Goal: Task Accomplishment & Management: Use online tool/utility

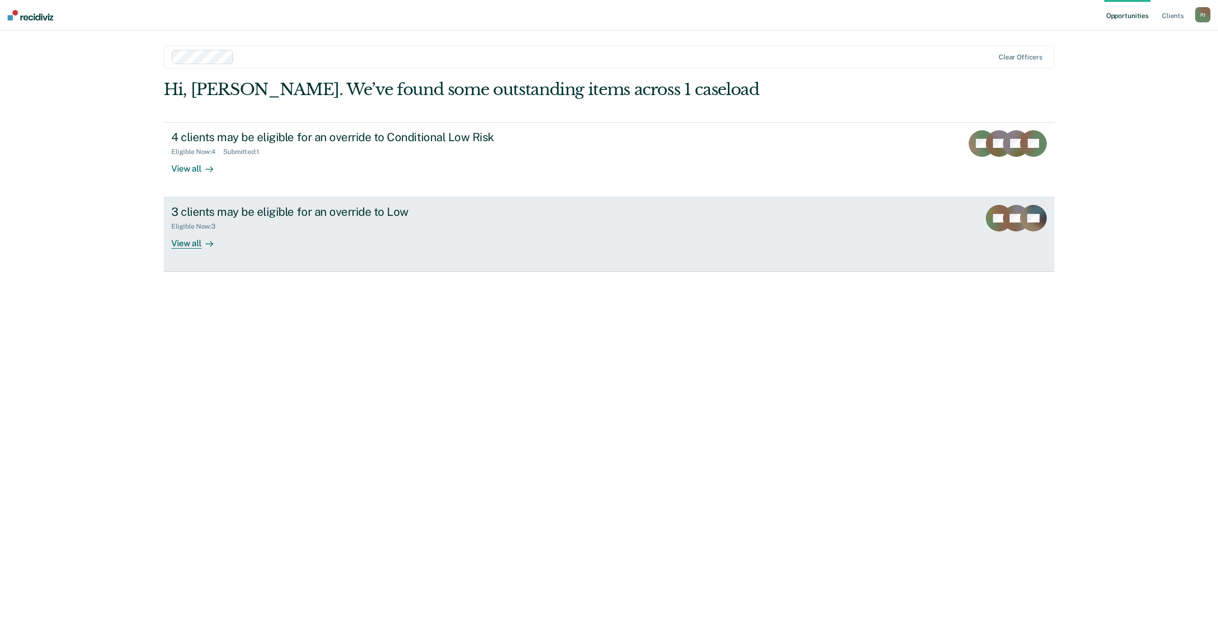
click at [477, 222] on div "Eligible Now : 3" at bounding box center [338, 225] width 334 height 12
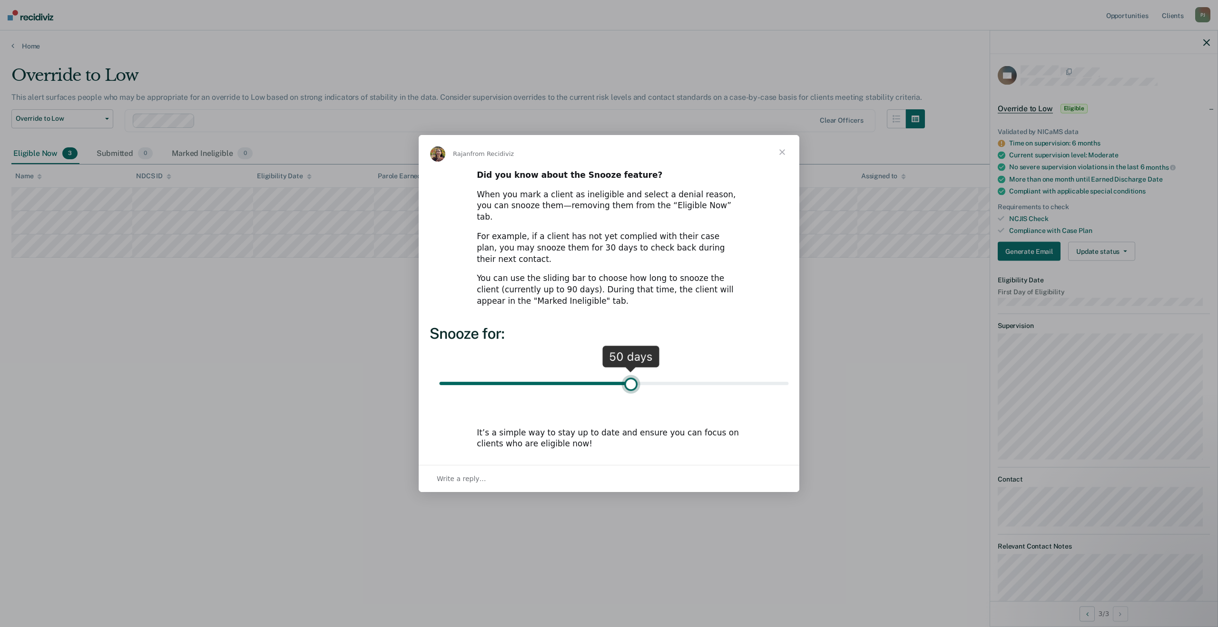
click at [774, 166] on span "Close" at bounding box center [782, 152] width 34 height 34
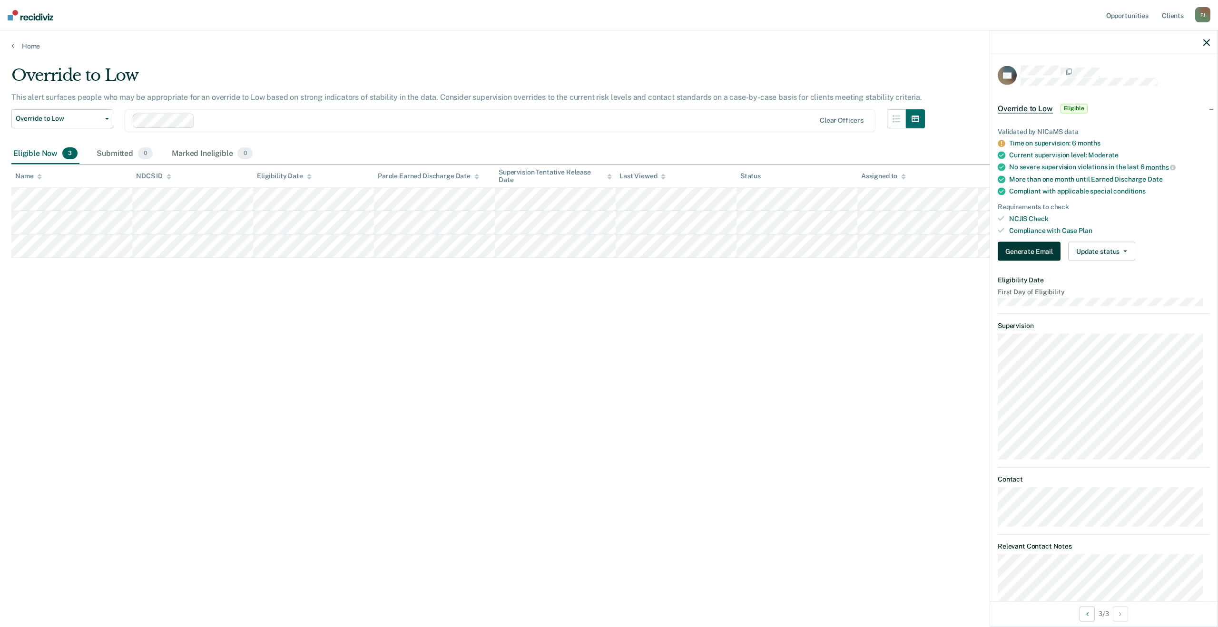
click at [1030, 252] on button "Generate Email" at bounding box center [1028, 251] width 63 height 19
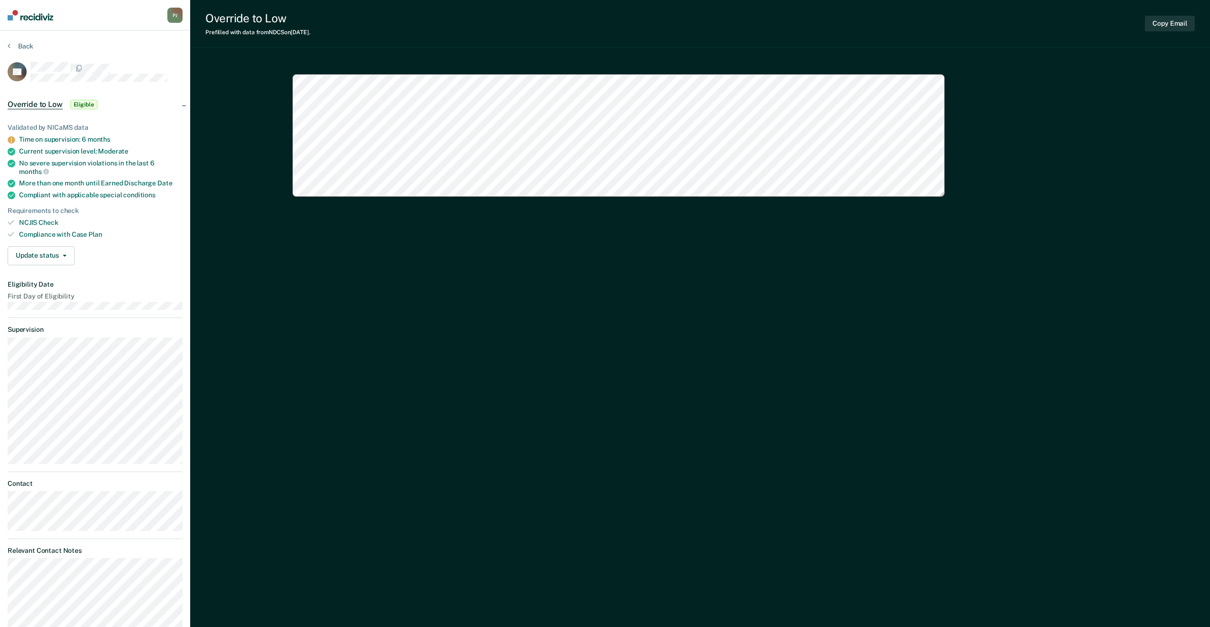
click at [12, 140] on icon at bounding box center [11, 139] width 7 height 7
click at [1161, 25] on button "Copy Email" at bounding box center [1170, 24] width 50 height 16
type textarea "x"
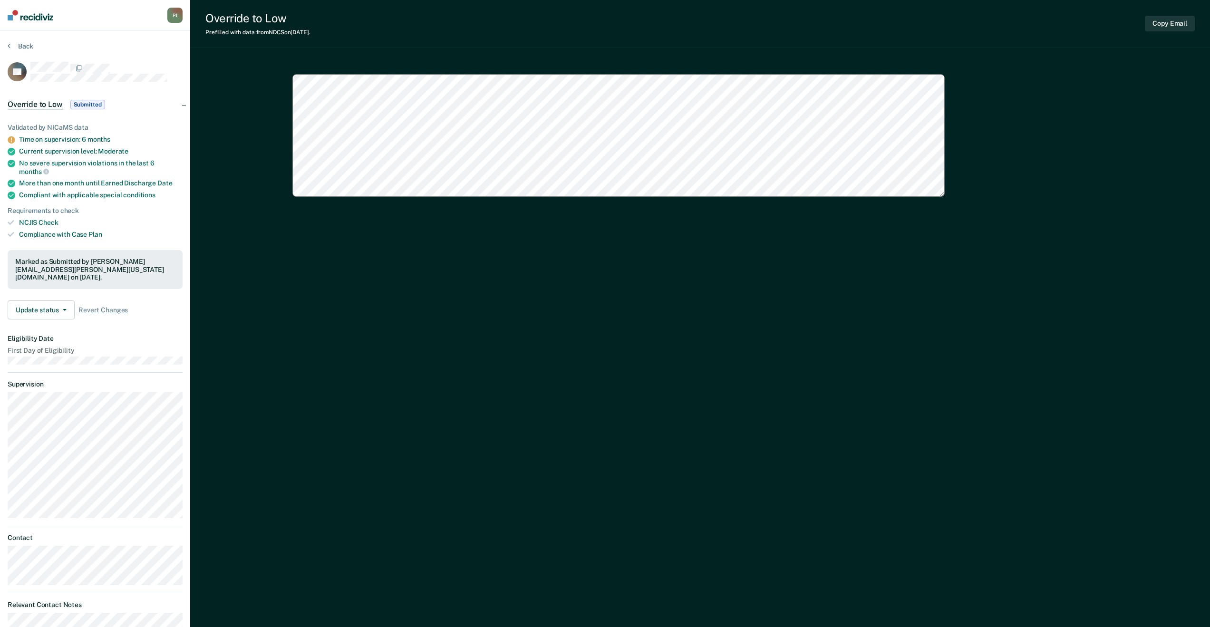
click at [16, 49] on button "Back" at bounding box center [21, 46] width 26 height 9
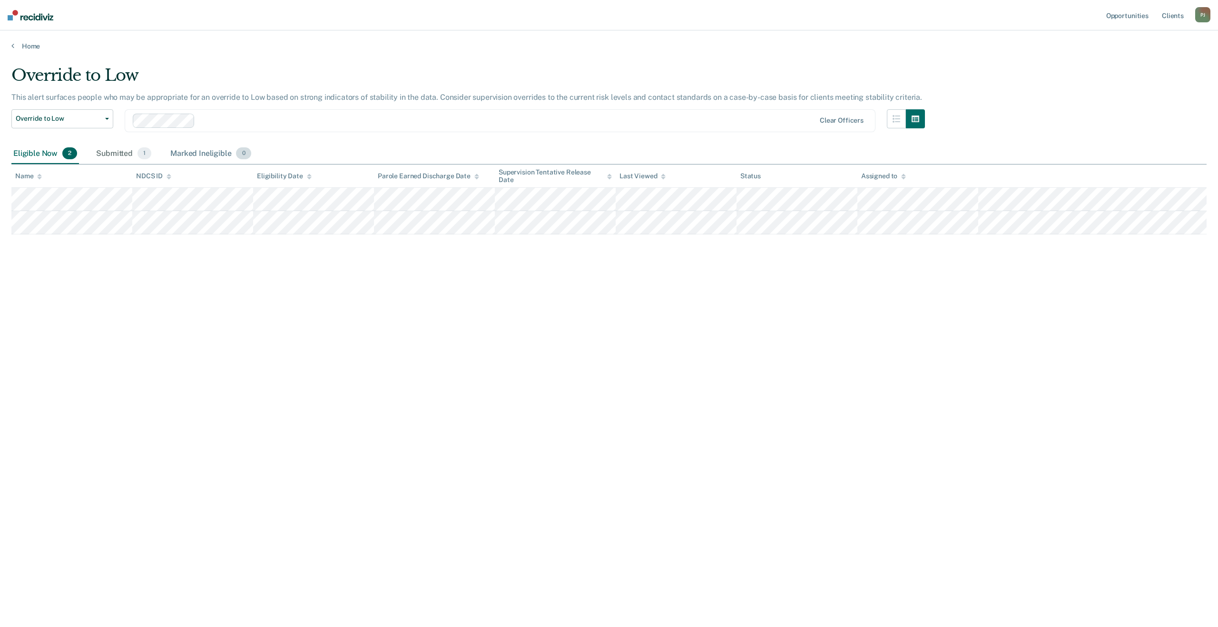
click at [192, 163] on div "Marked Ineligible 0" at bounding box center [210, 154] width 85 height 21
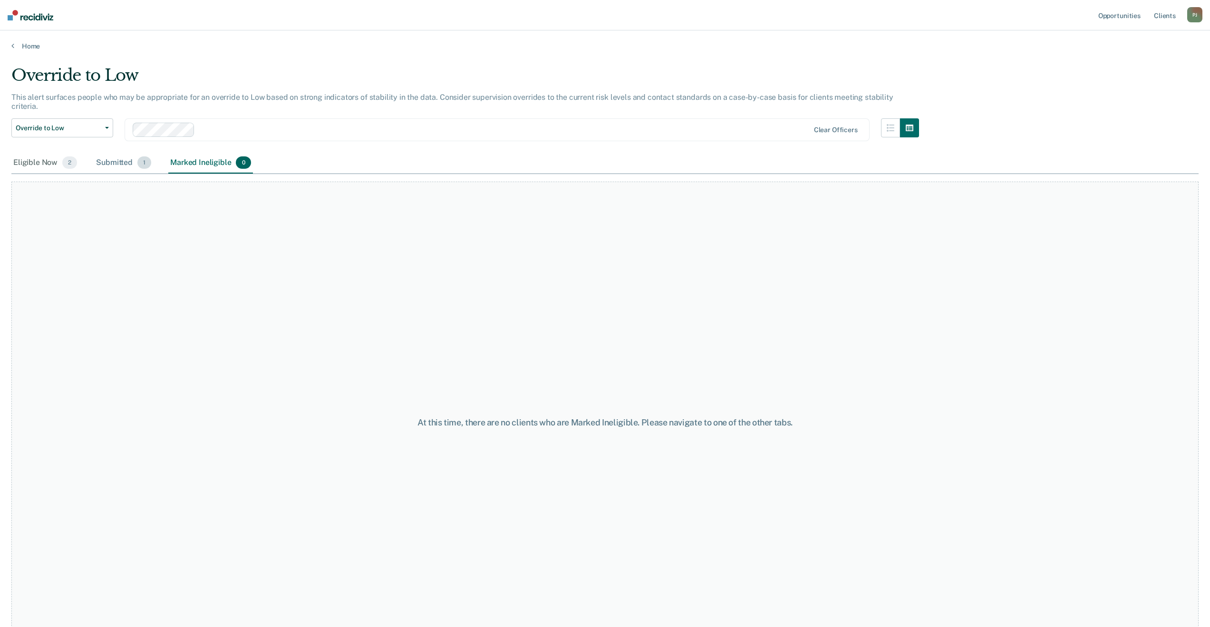
click at [129, 153] on div "Submitted 1" at bounding box center [123, 163] width 59 height 21
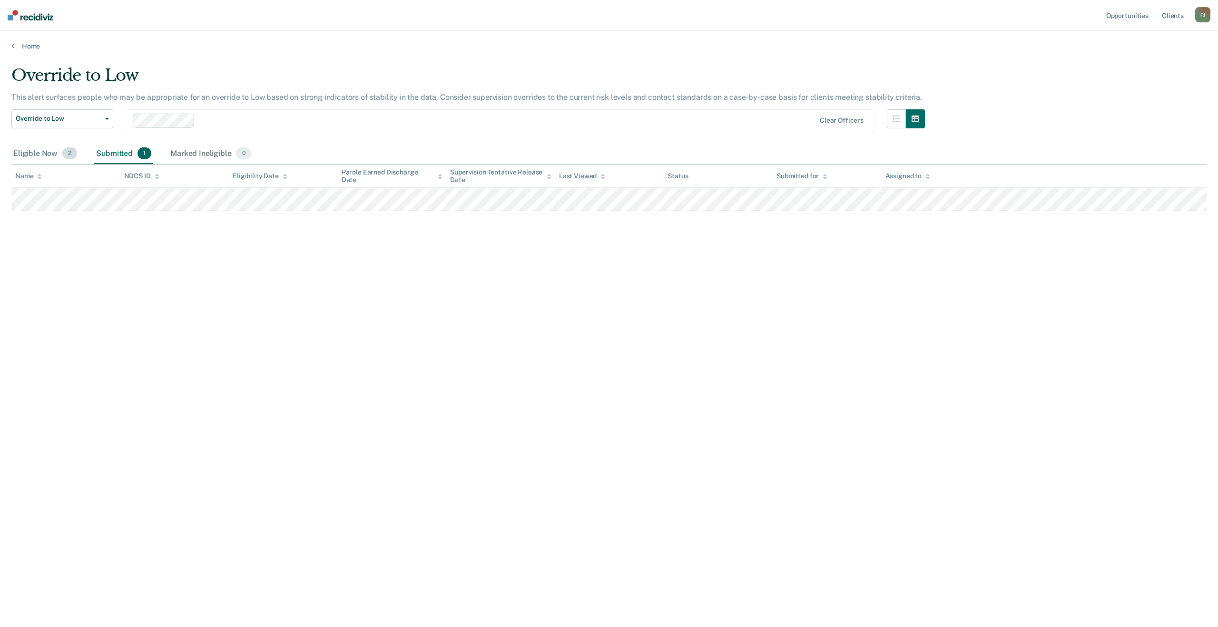
click at [46, 147] on div "Eligible Now 2" at bounding box center [45, 154] width 68 height 21
